Goal: Transaction & Acquisition: Purchase product/service

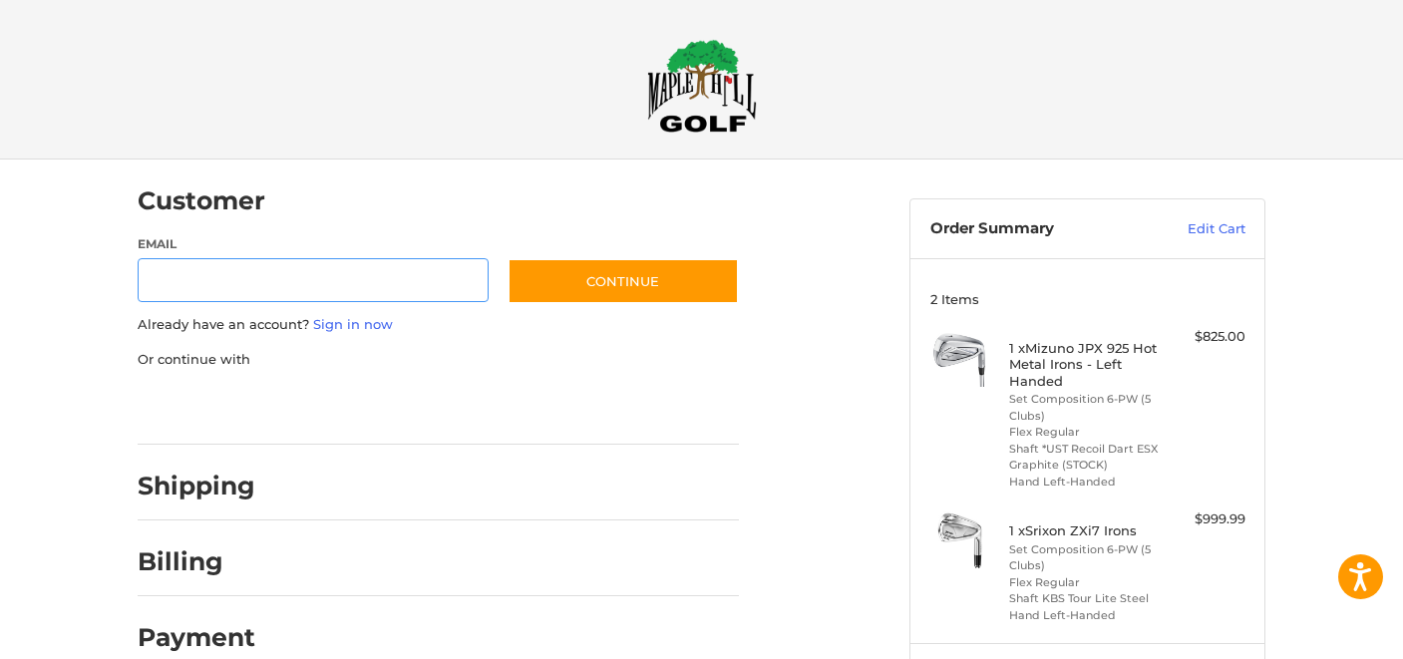
scroll to position [28, 0]
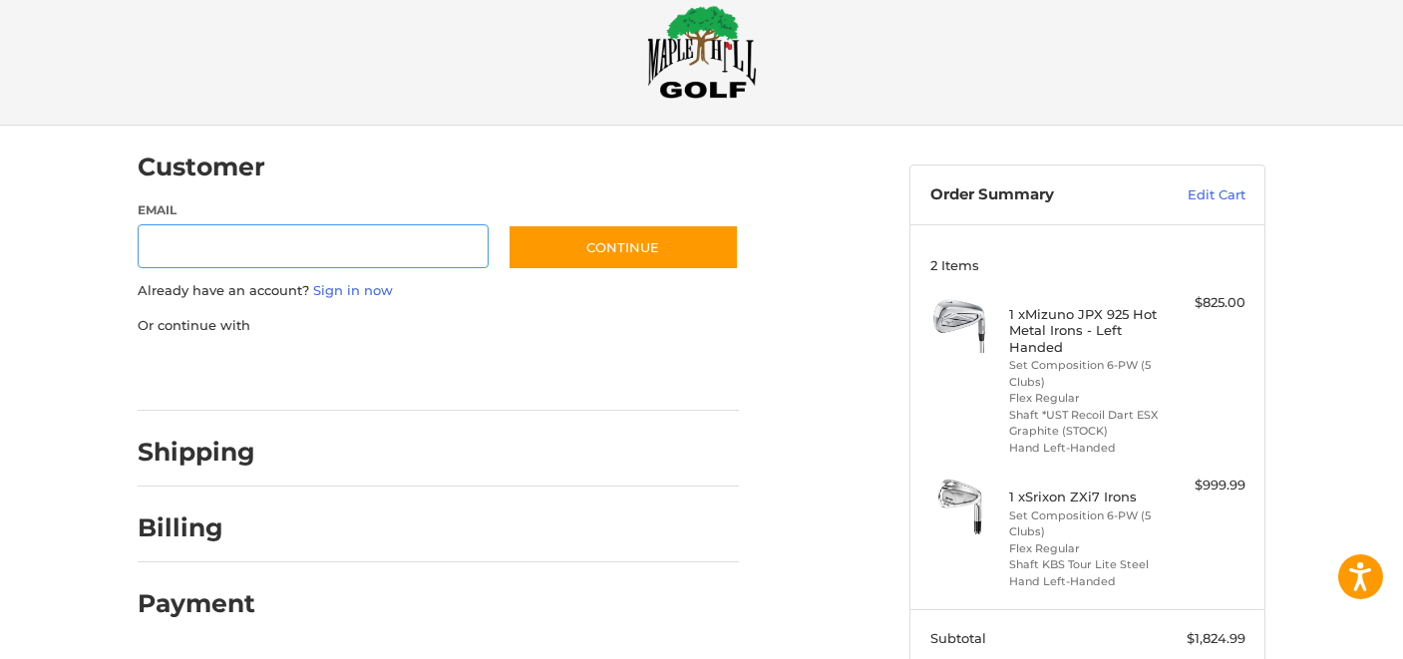
scroll to position [0, 0]
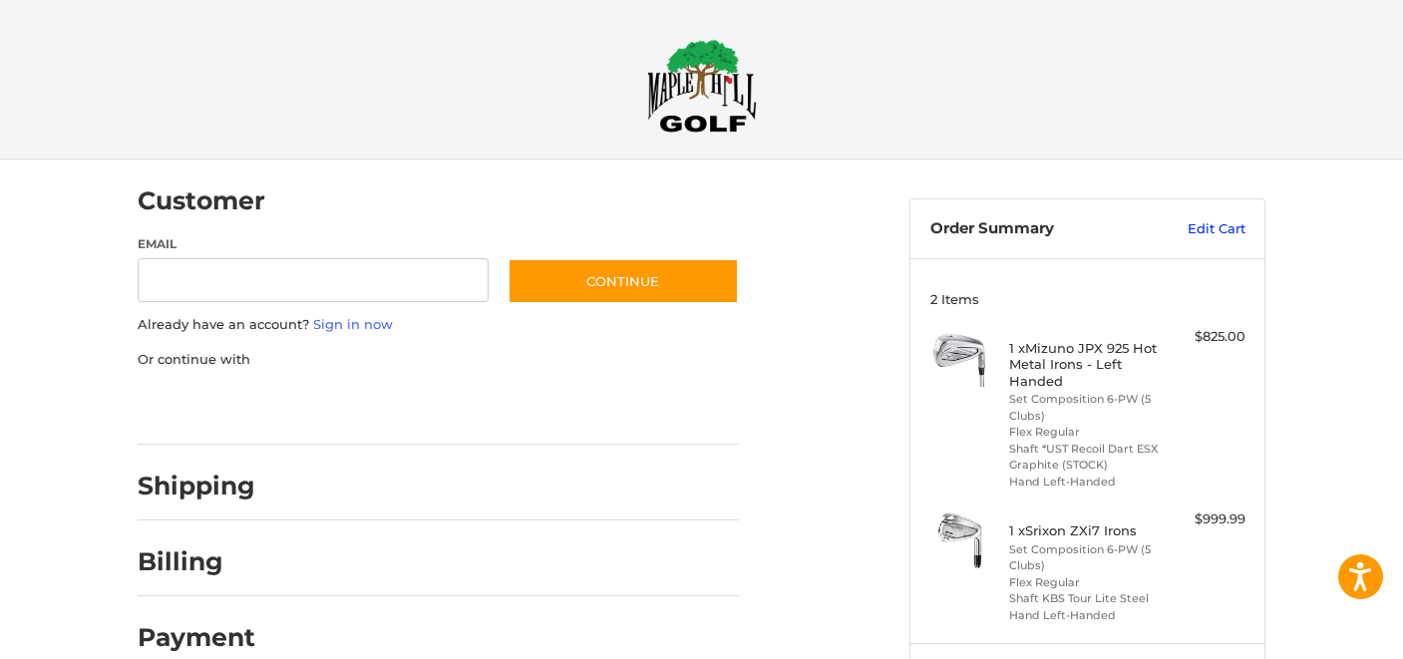
click at [1216, 231] on link "Edit Cart" at bounding box center [1195, 229] width 101 height 20
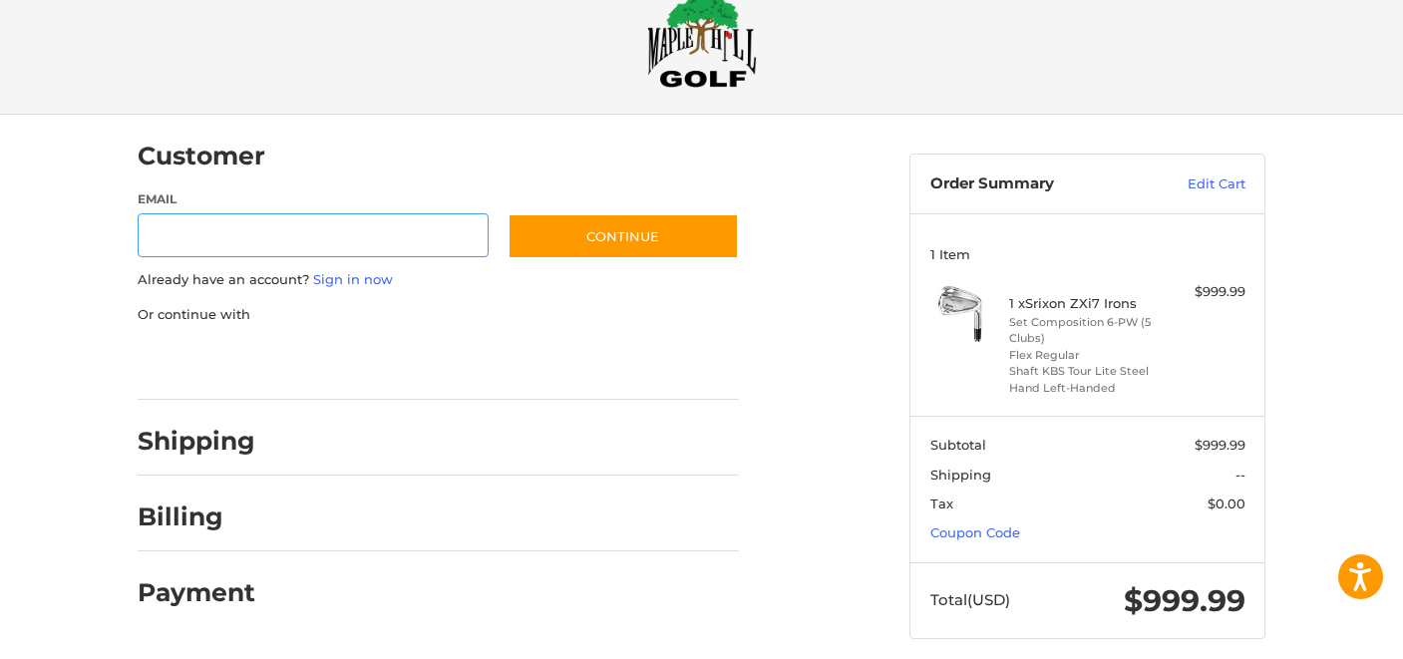
scroll to position [64, 0]
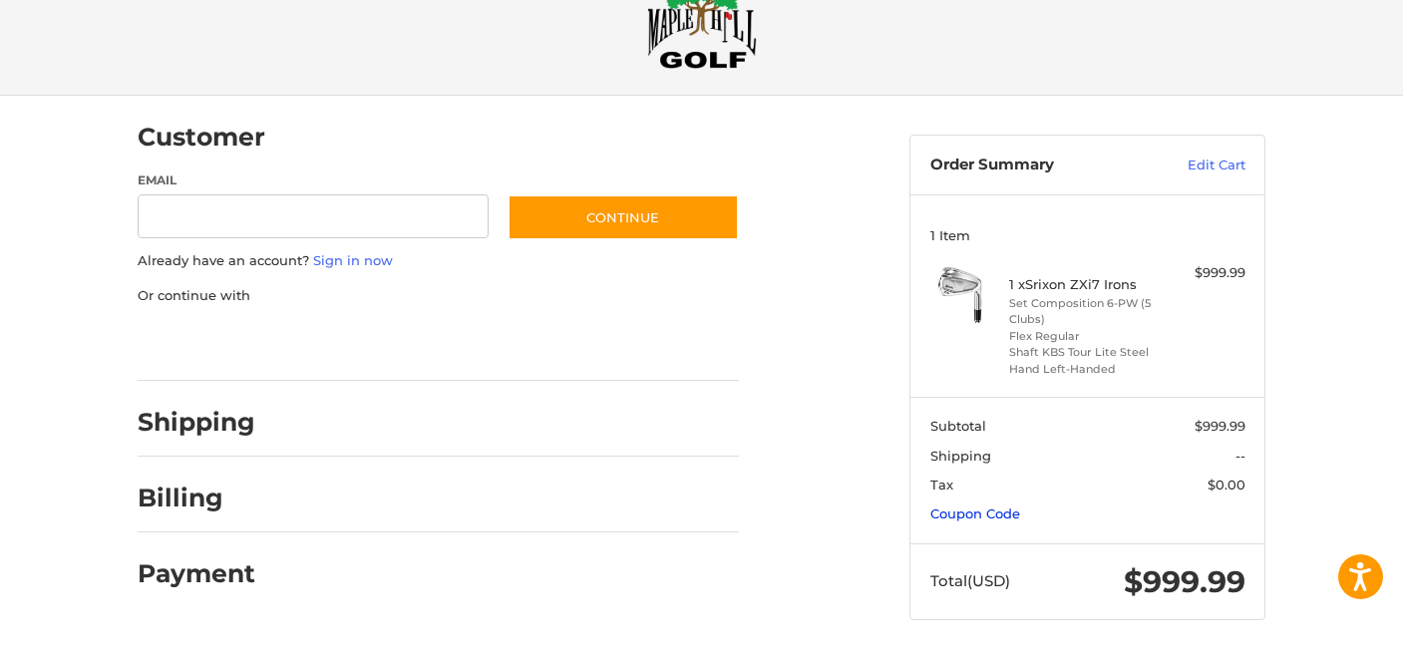
click at [988, 511] on link "Coupon Code" at bounding box center [975, 514] width 90 height 16
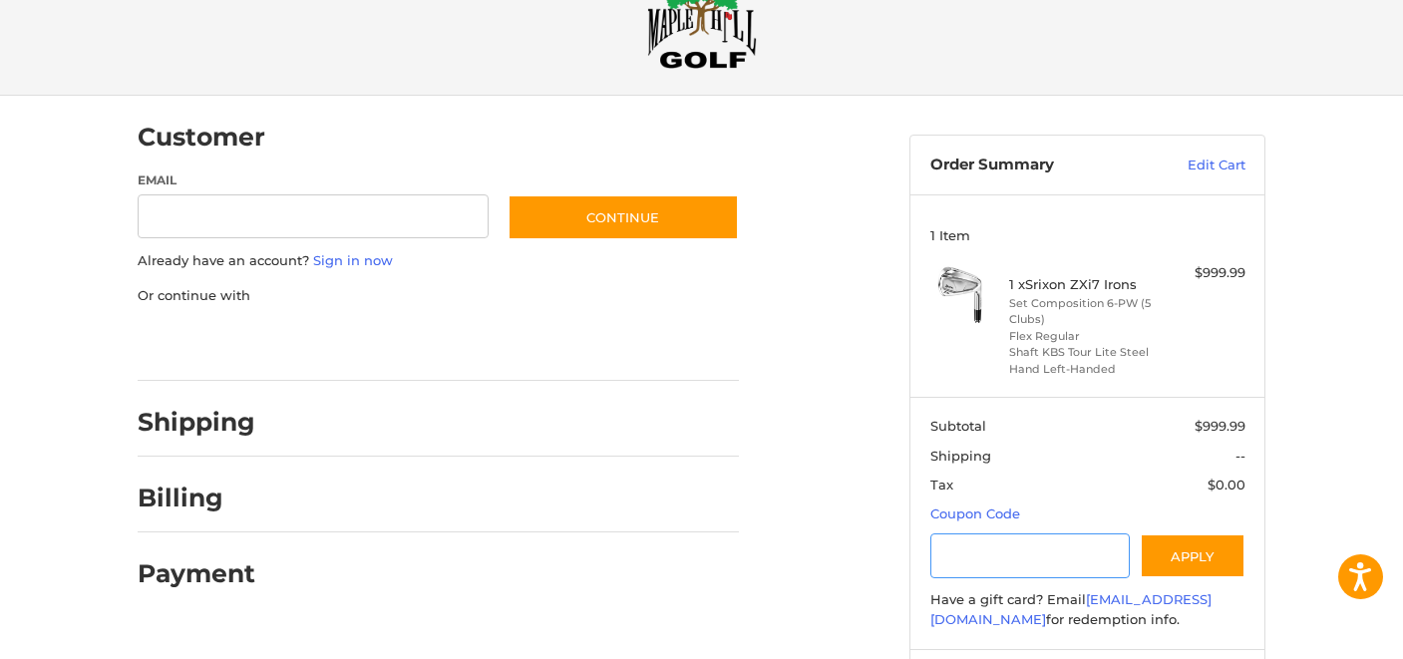
click at [992, 556] on input "Gift Certificate or Coupon Code" at bounding box center [1030, 555] width 200 height 45
type input "*********"
click at [1178, 549] on button "Apply" at bounding box center [1193, 555] width 106 height 45
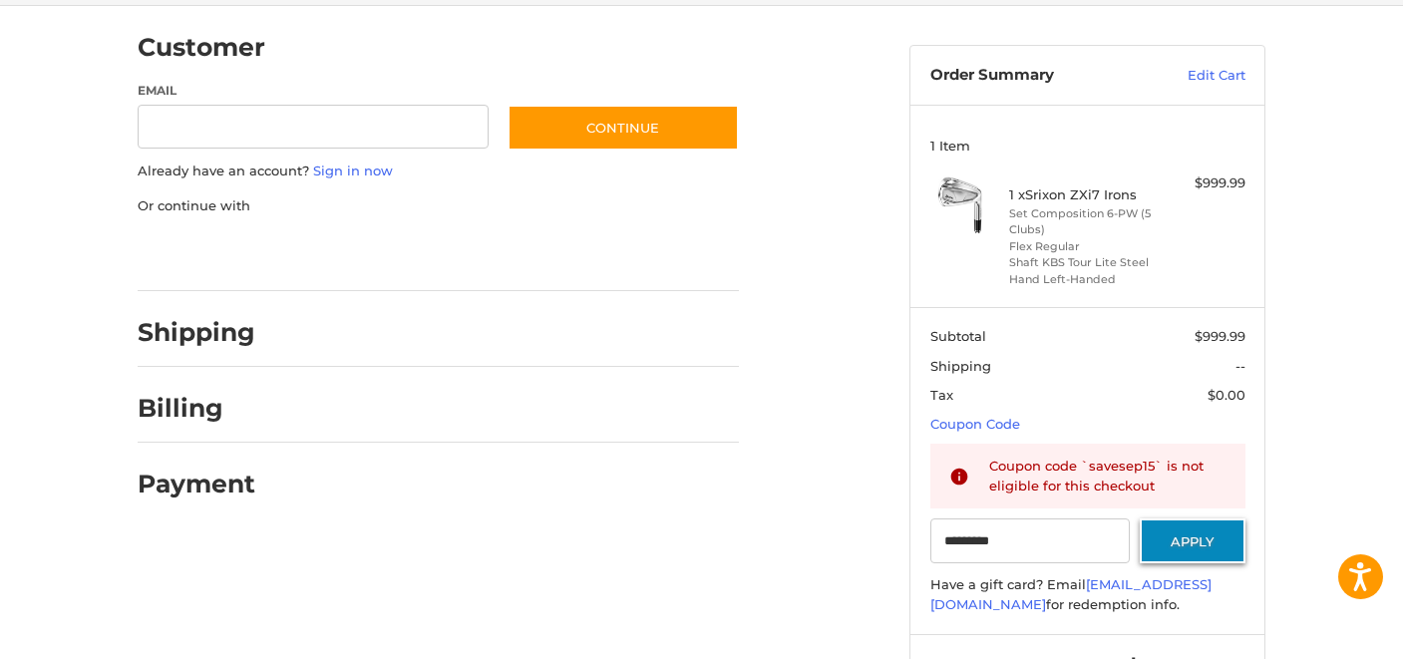
scroll to position [160, 0]
